Goal: Task Accomplishment & Management: Manage account settings

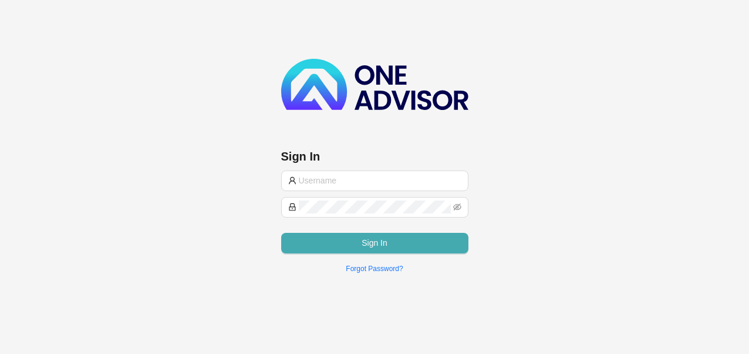
type input "[PERSON_NAME][EMAIL_ADDRESS][DOMAIN_NAME]"
click at [394, 233] on button "Sign In" at bounding box center [374, 243] width 187 height 21
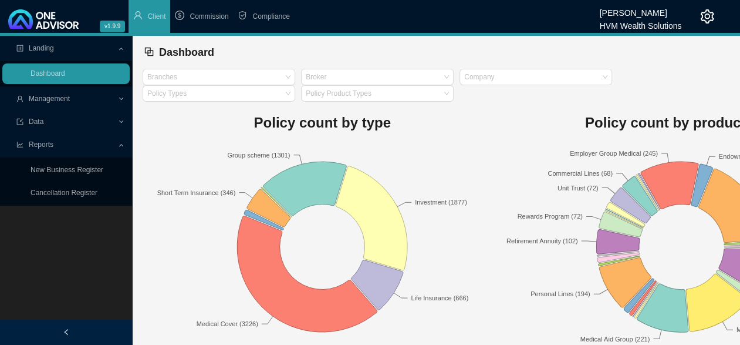
click at [215, 16] on span "Commission" at bounding box center [209, 16] width 39 height 8
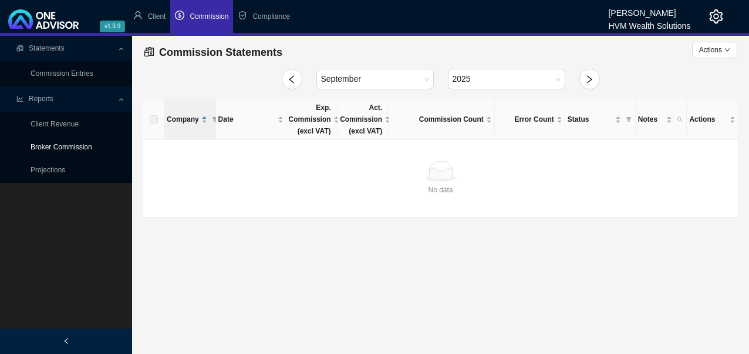
click at [89, 144] on link "Broker Commission" at bounding box center [62, 147] width 62 height 8
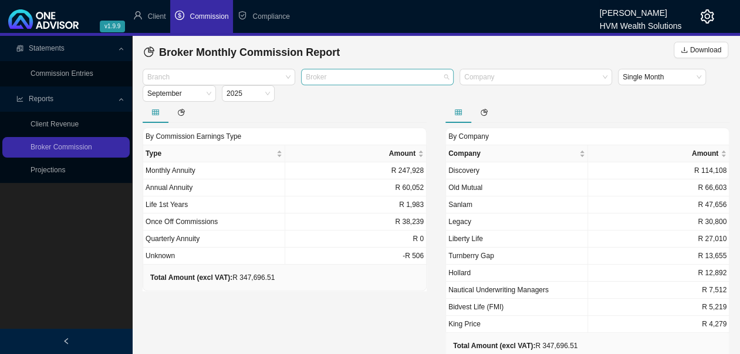
click at [348, 76] on div at bounding box center [372, 77] width 137 height 9
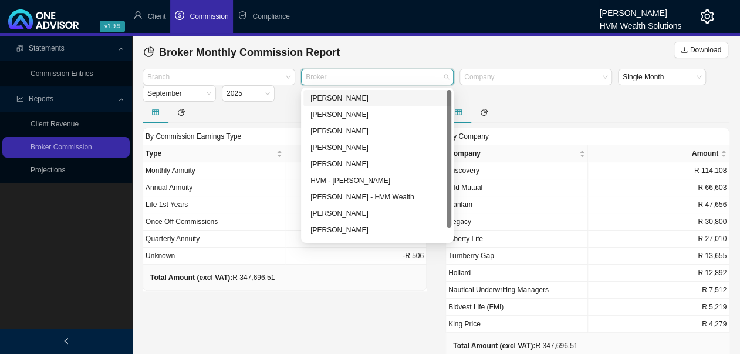
click at [339, 97] on div "[PERSON_NAME]" at bounding box center [378, 98] width 134 height 12
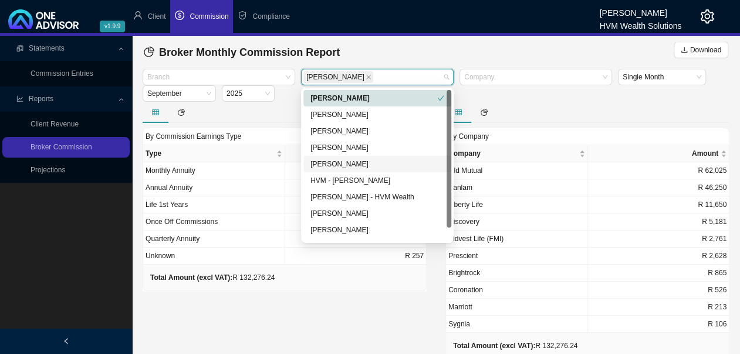
click at [283, 339] on div "By Commission Earnings Type Type Amount Monthly Annuity R 77,387 Annual Annuity…" at bounding box center [284, 241] width 303 height 279
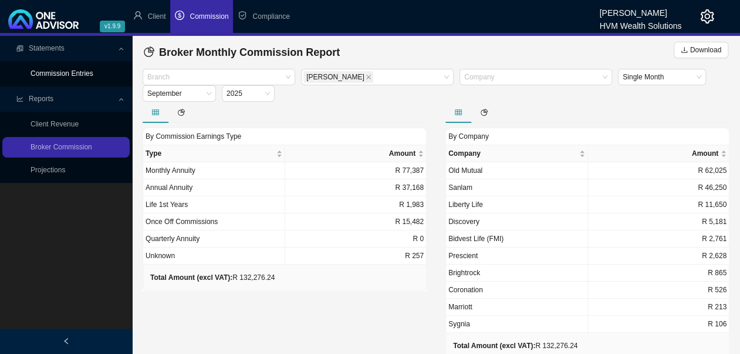
click at [79, 73] on link "Commission Entries" at bounding box center [62, 73] width 63 height 8
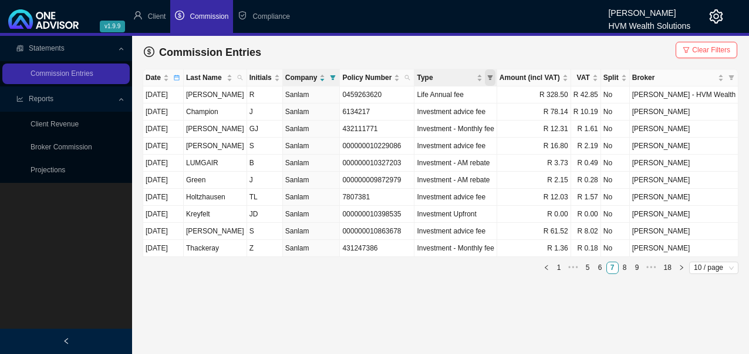
click at [496, 78] on span "Type" at bounding box center [490, 77] width 11 height 16
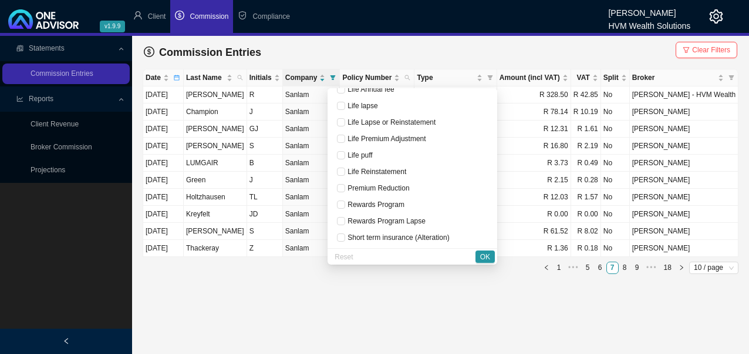
scroll to position [897, 0]
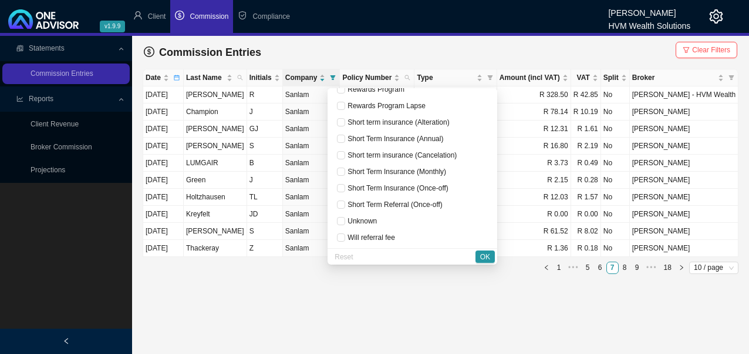
click at [453, 307] on main "Statements Commission Entries Reports Client Revenue Broker Commission Projecti…" at bounding box center [374, 195] width 749 height 318
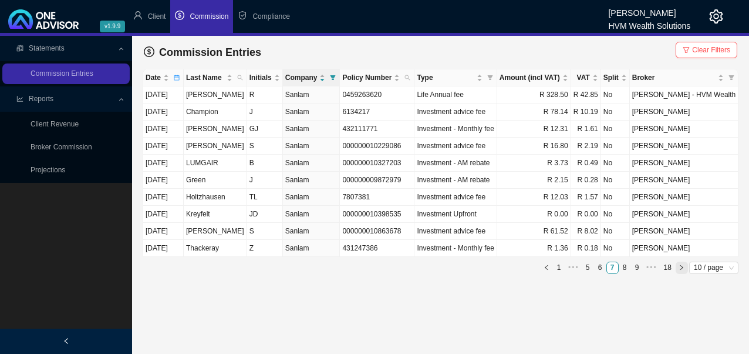
click at [682, 265] on icon "right" at bounding box center [682, 267] width 6 height 6
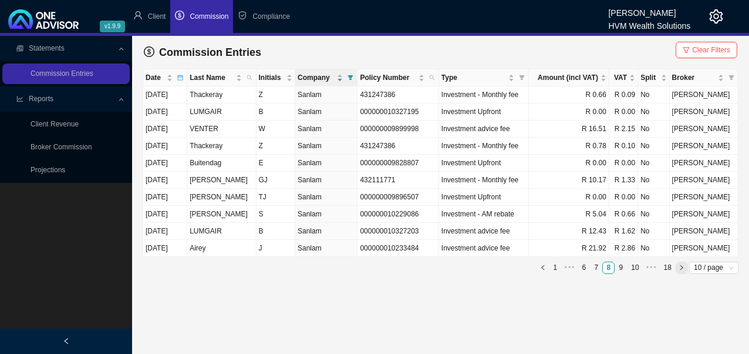
click at [682, 265] on icon "right" at bounding box center [682, 267] width 6 height 6
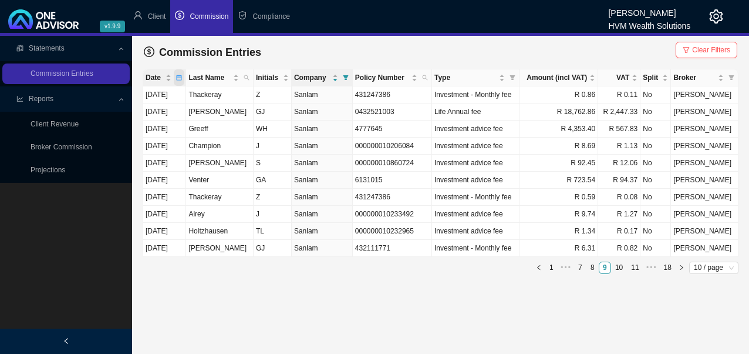
click at [182, 78] on icon "calendar" at bounding box center [179, 78] width 6 height 6
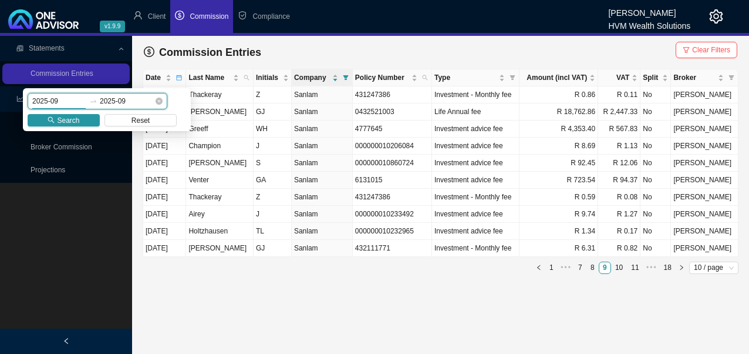
click at [45, 99] on input "2025-09" at bounding box center [59, 101] width 55 height 12
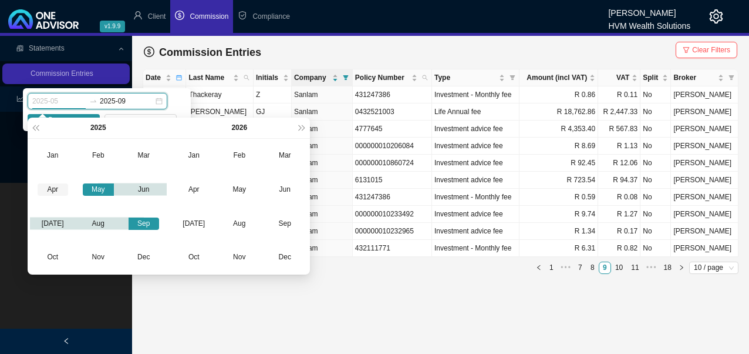
type input "2025-04"
click at [60, 193] on div "Apr" at bounding box center [53, 189] width 31 height 12
type input "2025-09"
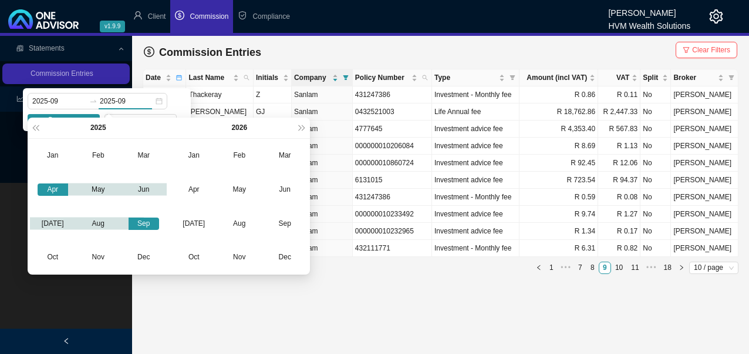
click at [182, 317] on main "Statements Commission Entries Reports Client Revenue Broker Commission Projecti…" at bounding box center [374, 195] width 749 height 318
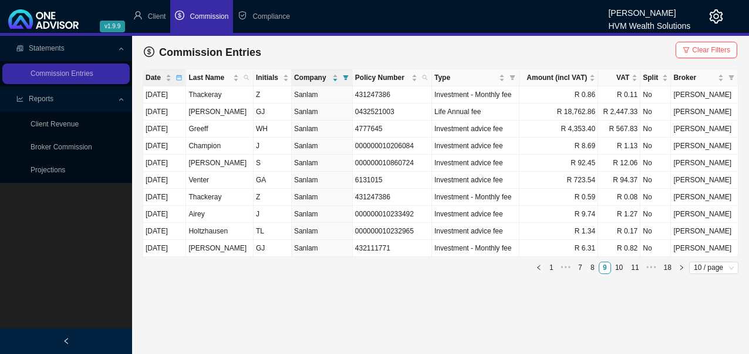
click at [180, 75] on div "Date" at bounding box center [165, 78] width 38 height 12
click at [157, 75] on span "Date" at bounding box center [155, 78] width 18 height 12
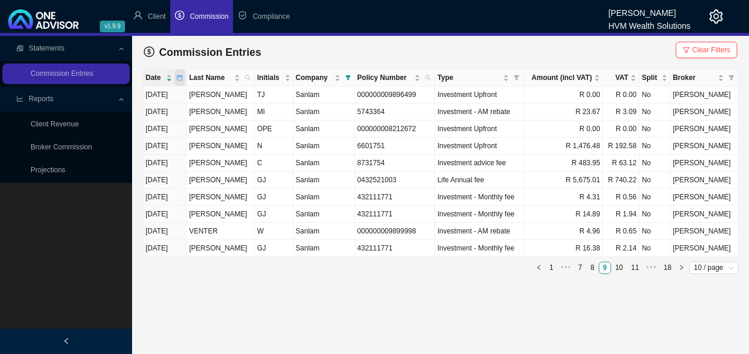
click at [183, 75] on icon "calendar" at bounding box center [180, 78] width 6 height 6
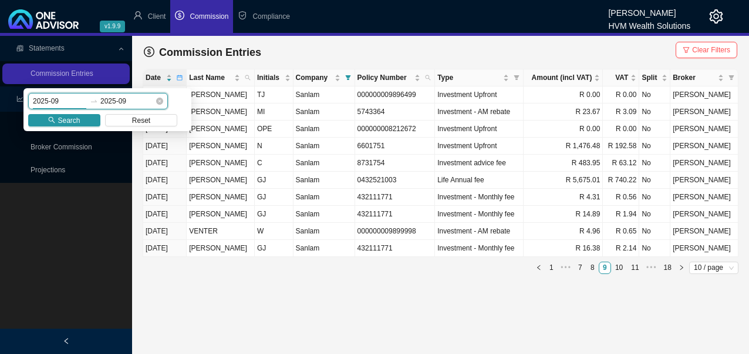
click at [62, 99] on input "2025-09" at bounding box center [60, 101] width 55 height 12
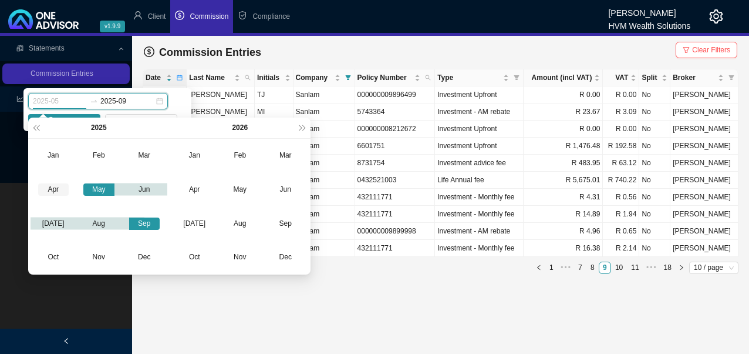
type input "2025-04"
click at [52, 189] on div "Apr" at bounding box center [53, 189] width 31 height 12
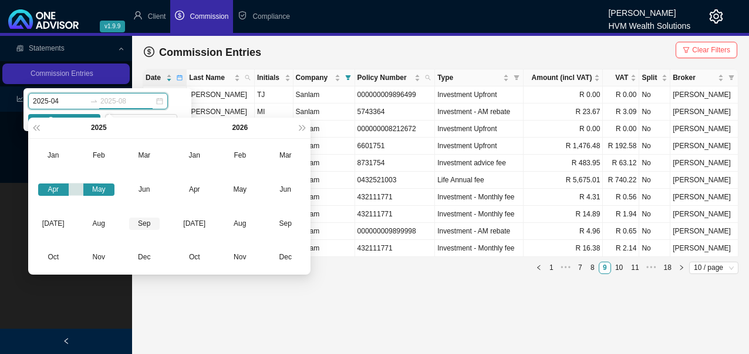
type input "2025-09"
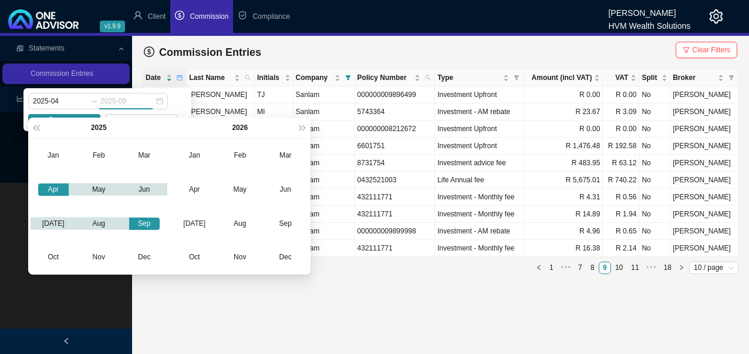
click at [142, 224] on div "Sep" at bounding box center [144, 223] width 31 height 12
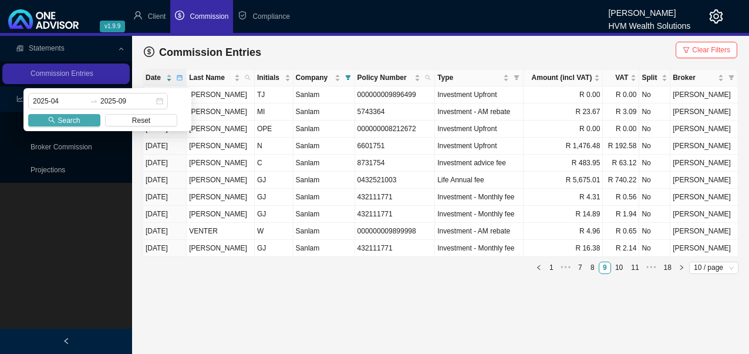
click at [74, 117] on span "Search" at bounding box center [69, 121] width 22 height 12
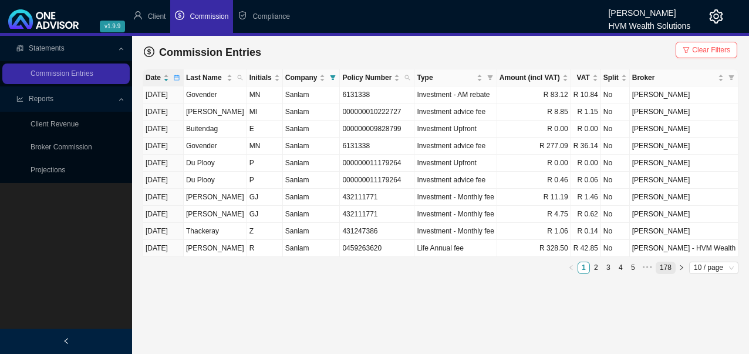
click at [667, 267] on link "178" at bounding box center [666, 267] width 19 height 11
